Goal: Transaction & Acquisition: Subscribe to service/newsletter

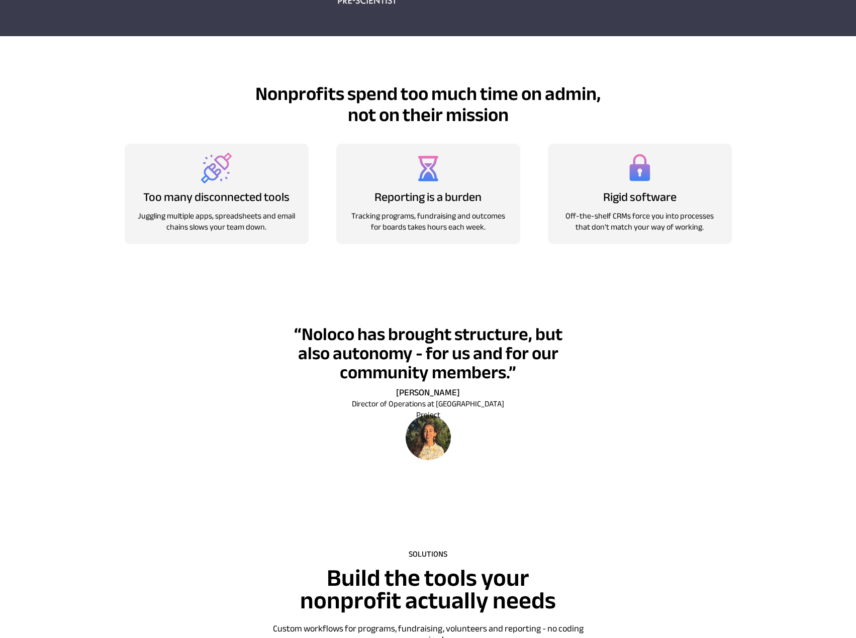
scroll to position [603, 0]
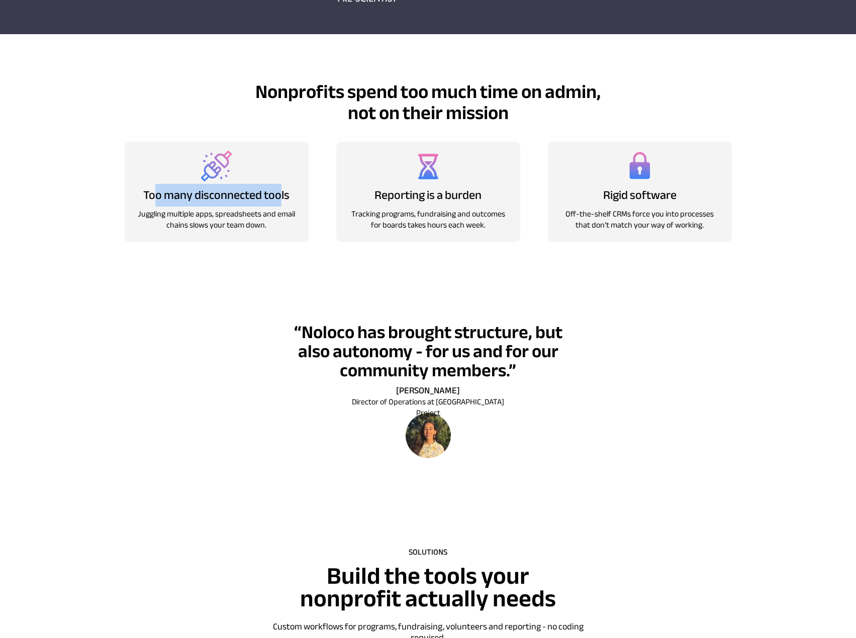
drag, startPoint x: 154, startPoint y: 195, endPoint x: 281, endPoint y: 195, distance: 127.2
click at [281, 195] on span "Too many disconnected tools" at bounding box center [216, 195] width 146 height 23
drag, startPoint x: 165, startPoint y: 212, endPoint x: 292, endPoint y: 215, distance: 127.2
click at [292, 215] on span "Juggling multiple apps, spreadsheets and email chains slows your team down." at bounding box center [216, 220] width 157 height 26
drag, startPoint x: 186, startPoint y: 227, endPoint x: 269, endPoint y: 225, distance: 83.5
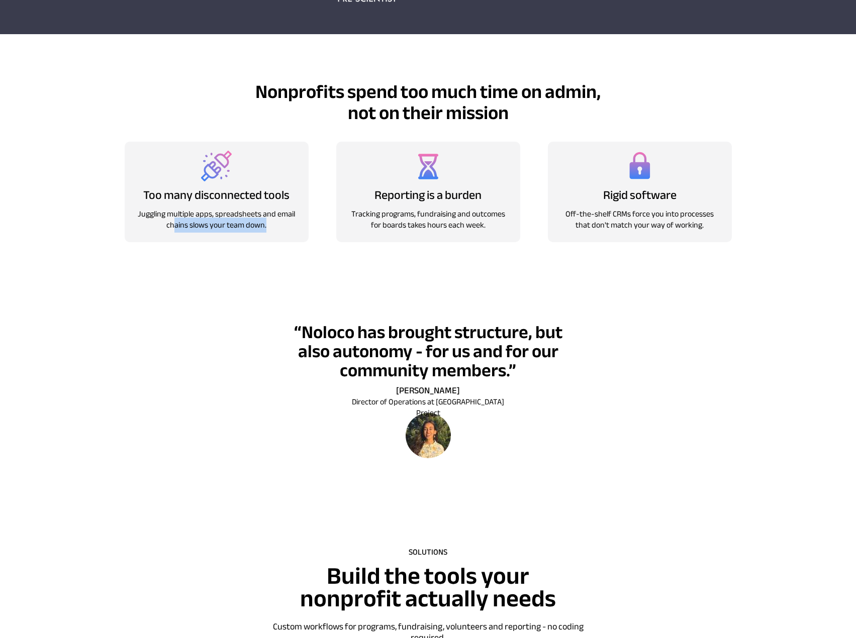
click at [268, 225] on p "Juggling multiple apps, spreadsheets and email chains slows your team down." at bounding box center [217, 220] width 158 height 22
drag, startPoint x: 420, startPoint y: 195, endPoint x: 425, endPoint y: 201, distance: 7.1
click at [451, 195] on span "Reporting is a burden" at bounding box center [427, 195] width 107 height 23
drag, startPoint x: 364, startPoint y: 211, endPoint x: 505, endPoint y: 203, distance: 140.4
click at [505, 203] on div "Reporting is a burden Tracking programs, fundraising and outcomes for boards ta…" at bounding box center [428, 192] width 184 height 101
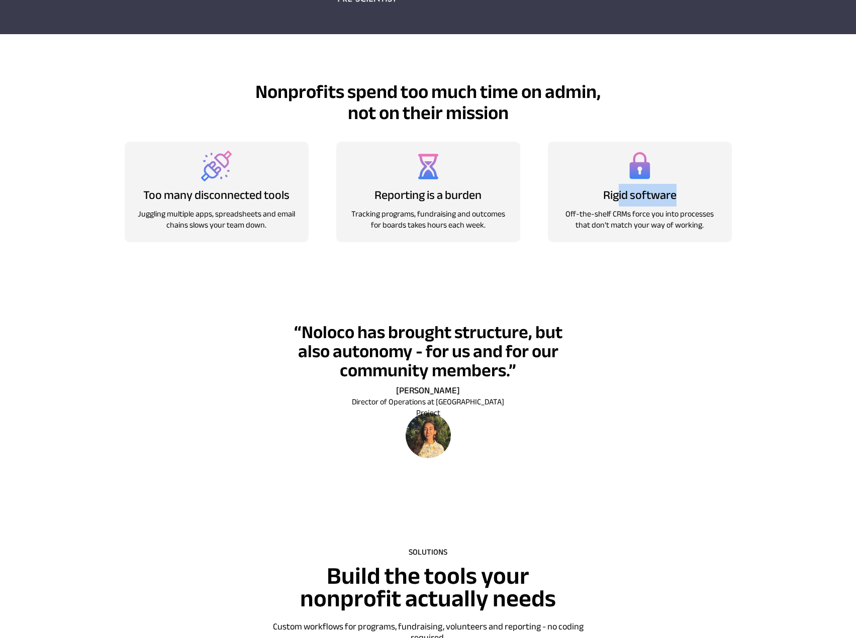
drag, startPoint x: 618, startPoint y: 196, endPoint x: 679, endPoint y: 198, distance: 60.3
click at [679, 198] on p "Rigid software" at bounding box center [639, 196] width 151 height 13
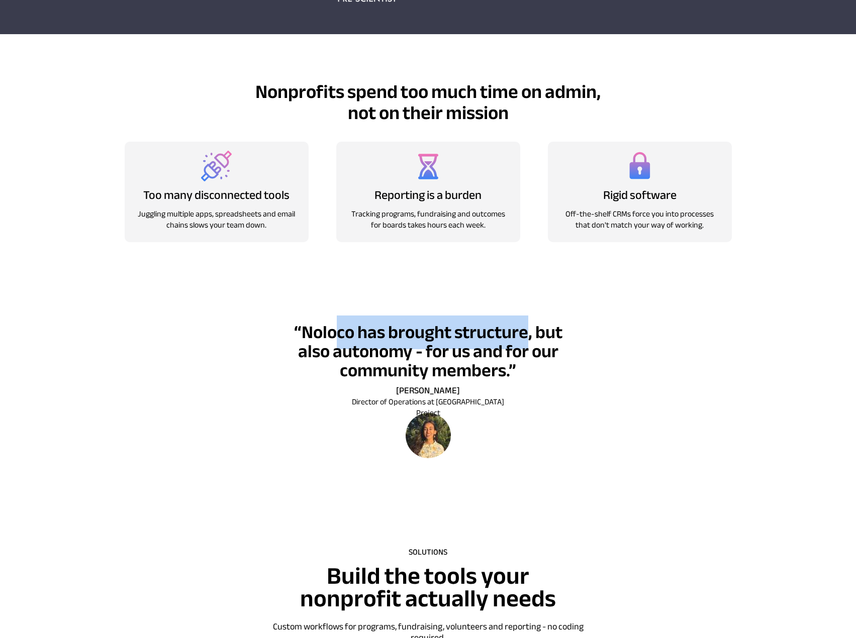
drag, startPoint x: 417, startPoint y: 343, endPoint x: 519, endPoint y: 345, distance: 102.1
click at [530, 344] on span "“Noloco has brought structure, but also autonomy - for us and for our community…" at bounding box center [428, 352] width 268 height 72
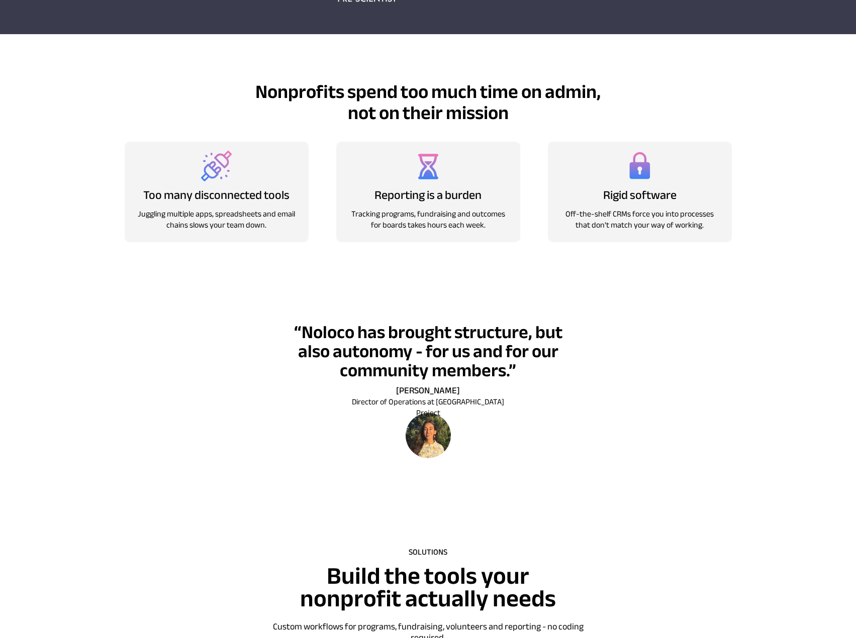
drag, startPoint x: 247, startPoint y: 324, endPoint x: 254, endPoint y: 324, distance: 6.5
click at [248, 324] on div at bounding box center [428, 395] width 724 height 202
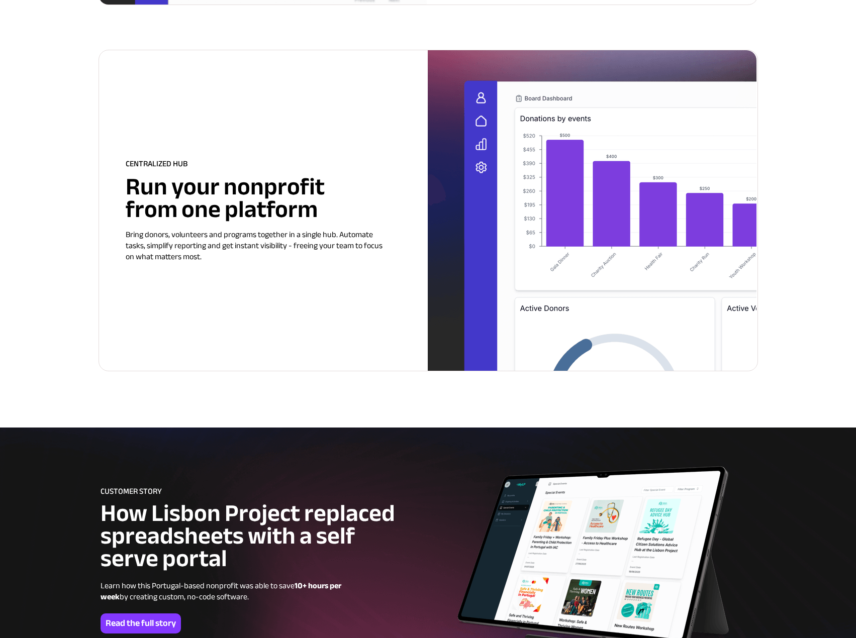
scroll to position [2312, 0]
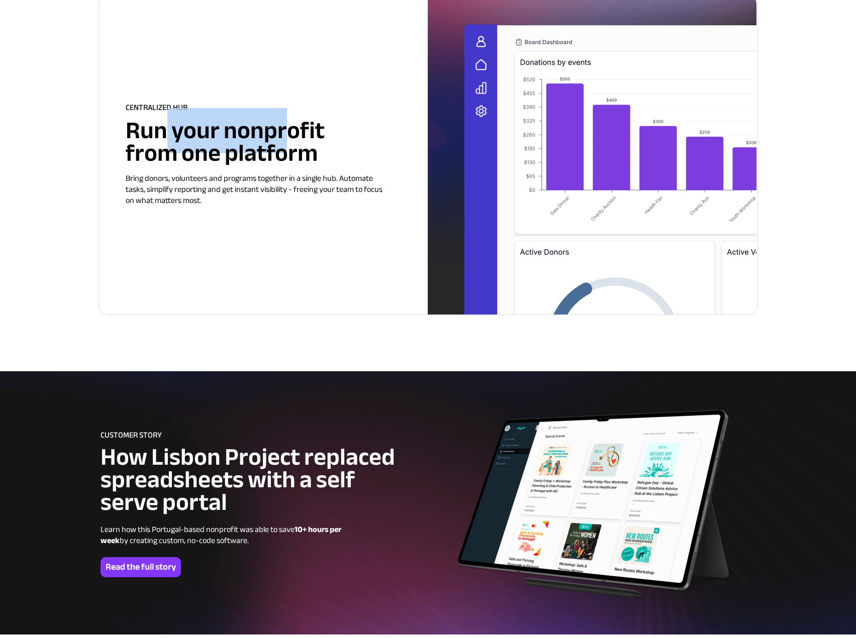
drag, startPoint x: 167, startPoint y: 131, endPoint x: 280, endPoint y: 138, distance: 112.8
click at [283, 135] on span "Run your nonprofit from one platform" at bounding box center [225, 142] width 199 height 68
click at [166, 220] on div at bounding box center [428, 154] width 658 height 321
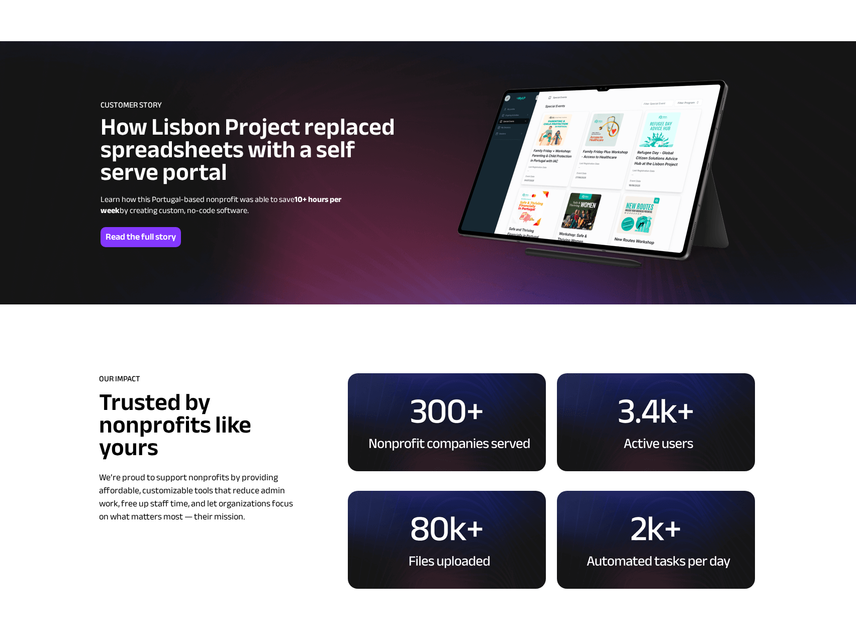
scroll to position [2614, 0]
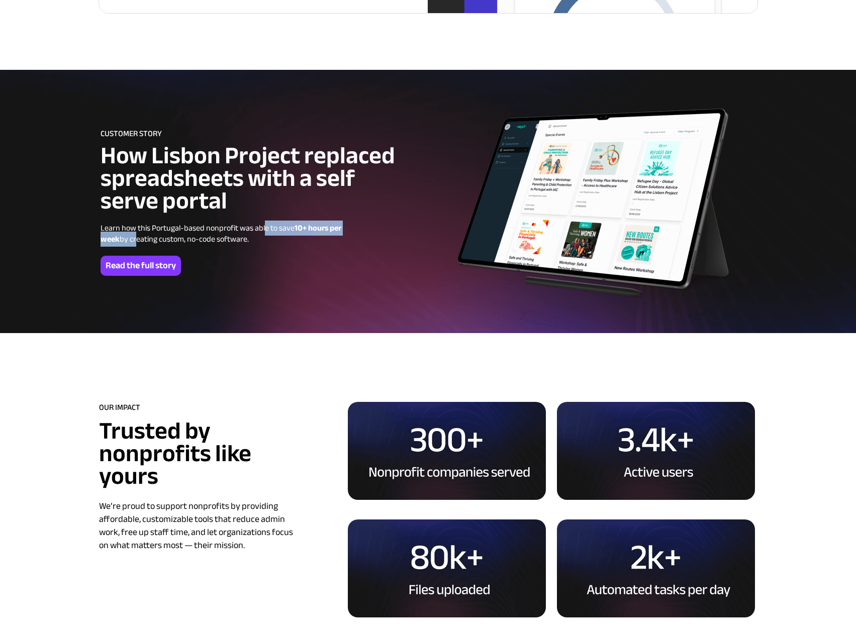
drag, startPoint x: 115, startPoint y: 232, endPoint x: 263, endPoint y: 232, distance: 148.8
click at [263, 232] on span "Learn how this Portugal-based nonprofit was able to save 10+ hours per week by …" at bounding box center [221, 234] width 241 height 26
click at [205, 198] on span "How Lisbon Project replaced spreadsheets with a self serve portal" at bounding box center [248, 178] width 295 height 90
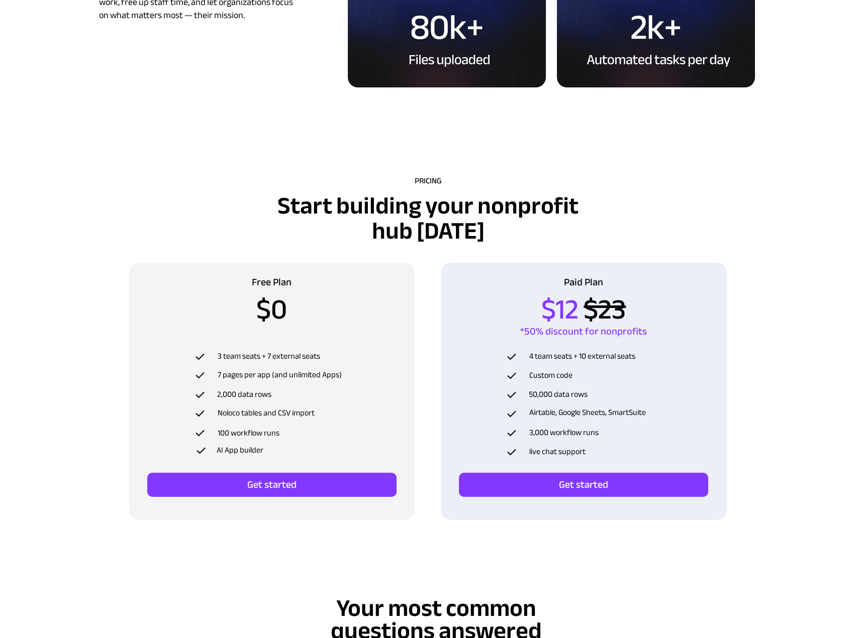
scroll to position [3167, 0]
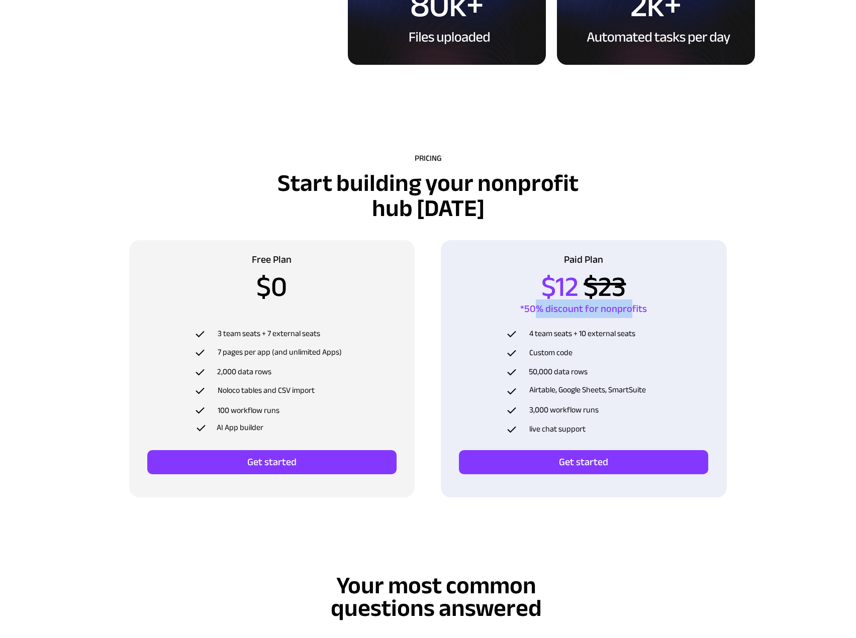
drag, startPoint x: 540, startPoint y: 309, endPoint x: 631, endPoint y: 315, distance: 91.7
click at [631, 315] on span "*50% discount for nonprofits" at bounding box center [583, 309] width 127 height 19
click at [671, 254] on div at bounding box center [583, 288] width 249 height 68
click at [691, 201] on div at bounding box center [428, 328] width 724 height 445
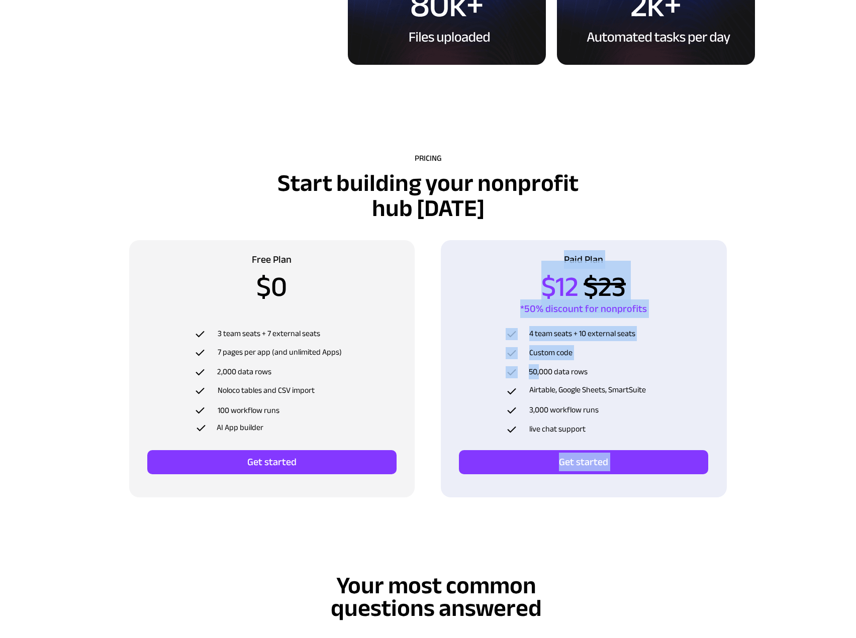
drag, startPoint x: 540, startPoint y: 369, endPoint x: 704, endPoint y: 390, distance: 165.1
click at [704, 390] on div "Paid Plan $12 $23 *50% discount for nonprofits Get started 4 team seats + 10 ex…" at bounding box center [584, 368] width 286 height 257
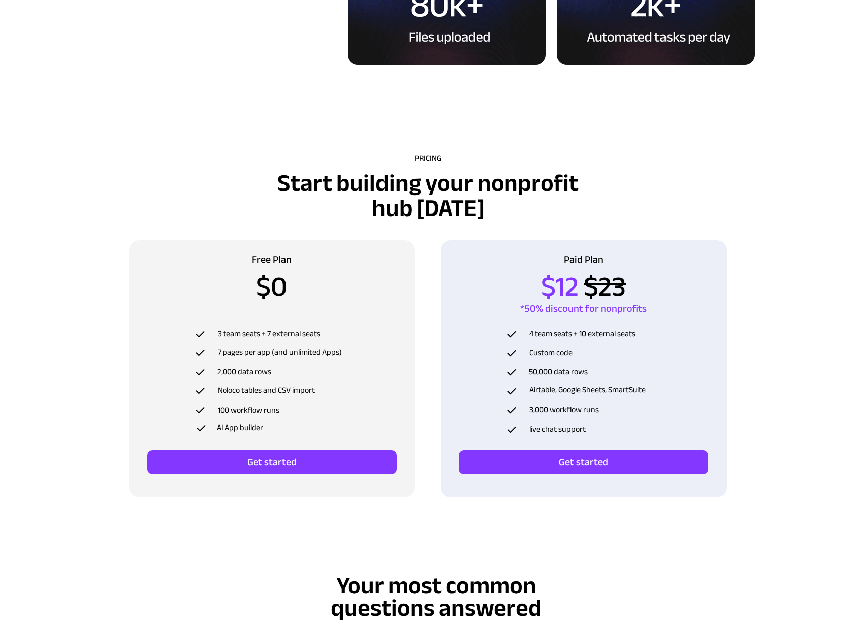
click at [584, 397] on span "Airtable, Google Sheets, SmartSuite" at bounding box center [587, 390] width 117 height 15
click at [680, 194] on div at bounding box center [428, 328] width 724 height 445
drag, startPoint x: 543, startPoint y: 409, endPoint x: 594, endPoint y: 408, distance: 50.3
click at [594, 408] on span "3,000 workflow runs" at bounding box center [563, 410] width 69 height 15
drag, startPoint x: 545, startPoint y: 429, endPoint x: 584, endPoint y: 430, distance: 38.2
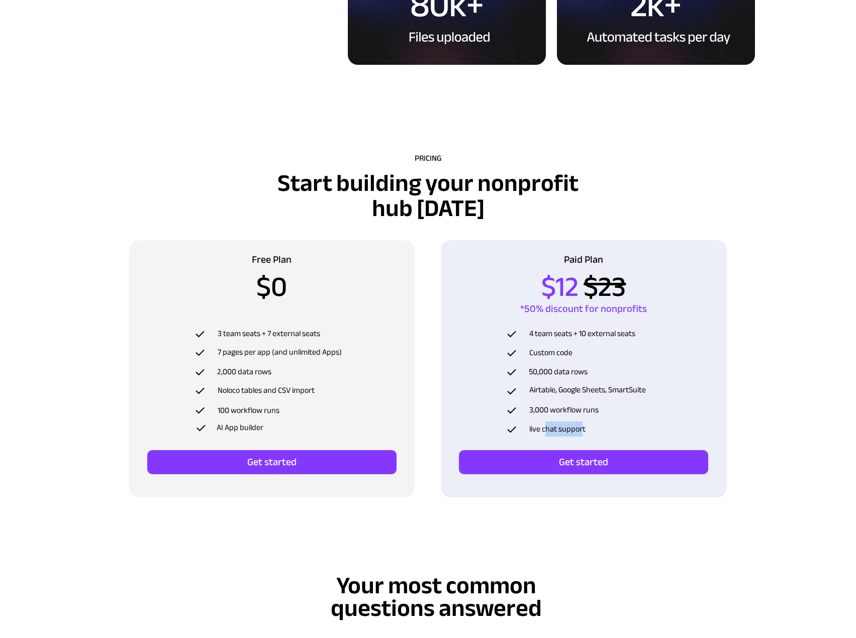
click at [584, 430] on span "live chat support" at bounding box center [557, 429] width 56 height 15
click at [773, 304] on div at bounding box center [428, 328] width 724 height 445
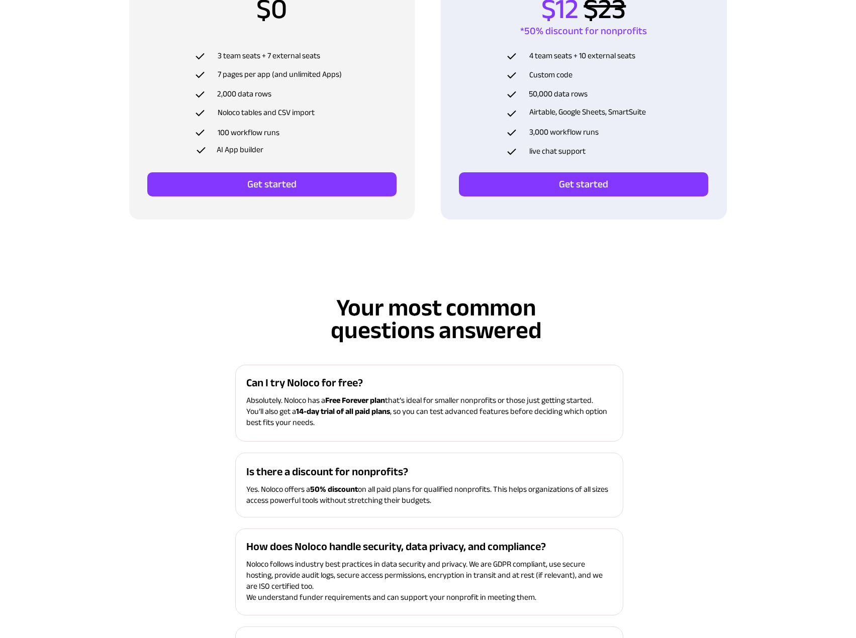
scroll to position [3569, 0]
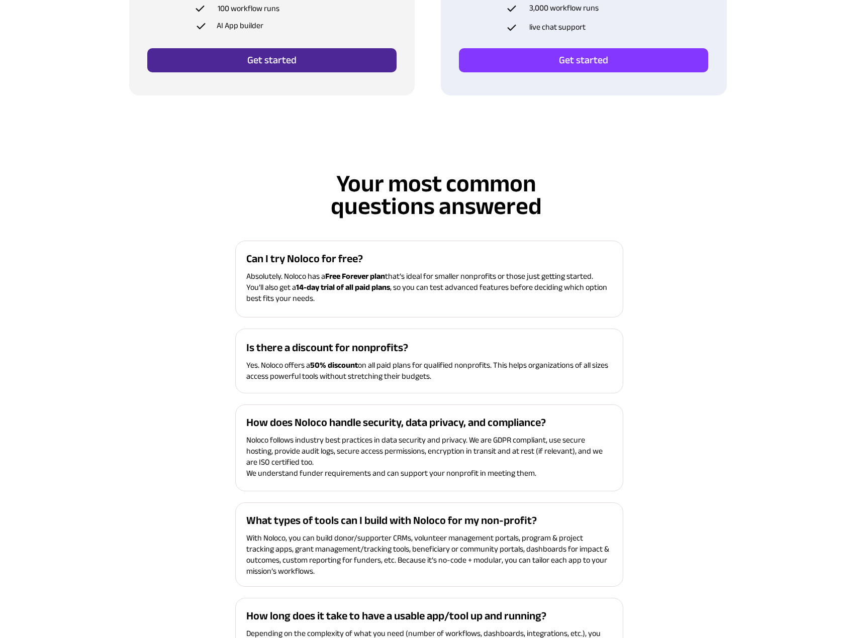
click at [277, 66] on span "Get started" at bounding box center [271, 60] width 249 height 12
